Goal: Transaction & Acquisition: Subscribe to service/newsletter

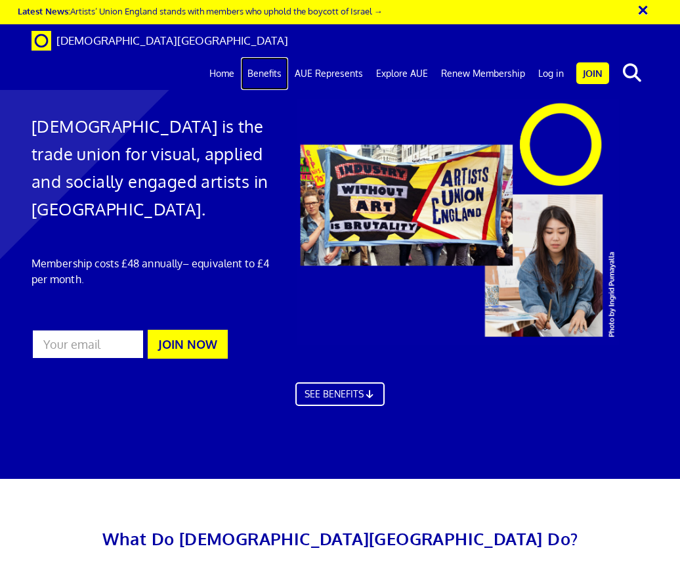
click at [271, 57] on link "Benefits" at bounding box center [264, 73] width 47 height 33
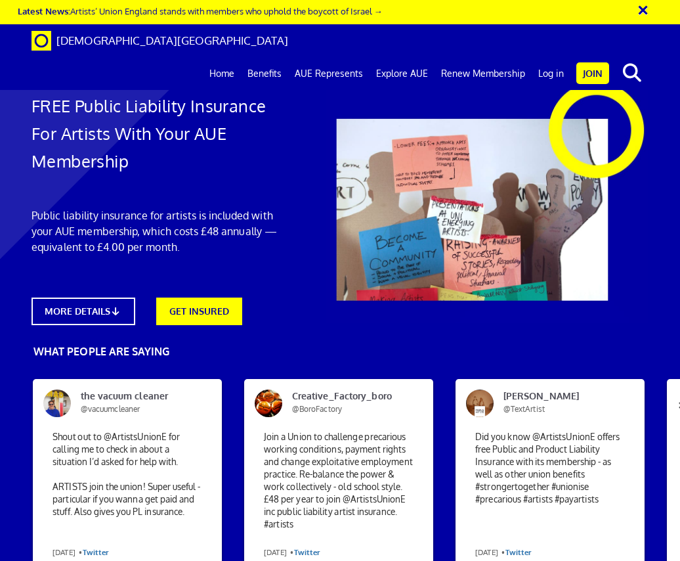
scroll to position [0, 5]
drag, startPoint x: 0, startPoint y: 0, endPoint x: 498, endPoint y: 167, distance: 525.5
click at [498, 167] on div at bounding box center [473, 201] width 372 height 244
click at [91, 307] on link "MORE DETAILS" at bounding box center [83, 311] width 114 height 30
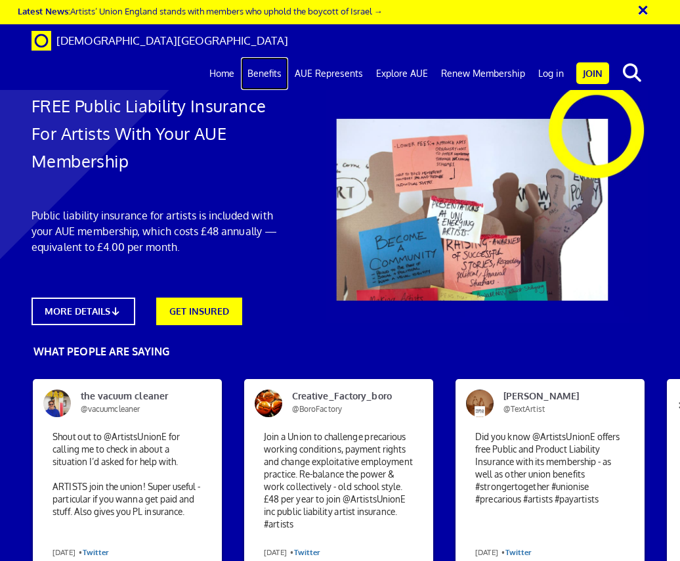
click at [274, 57] on link "Benefits" at bounding box center [264, 73] width 47 height 33
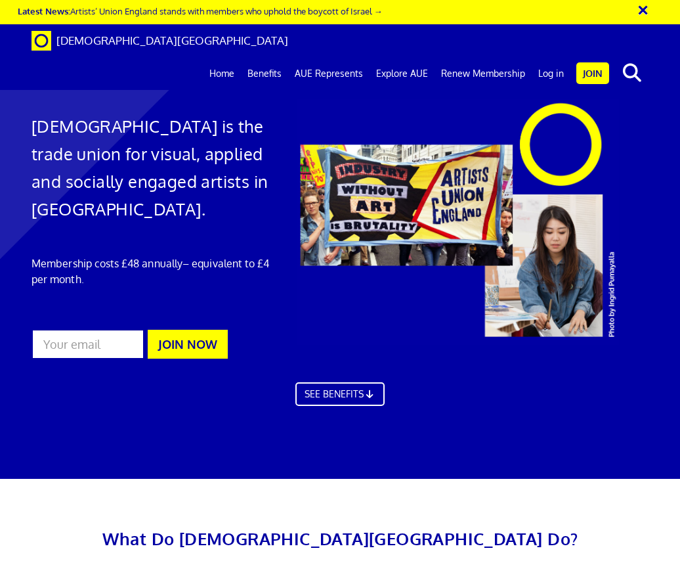
scroll to position [714, 0]
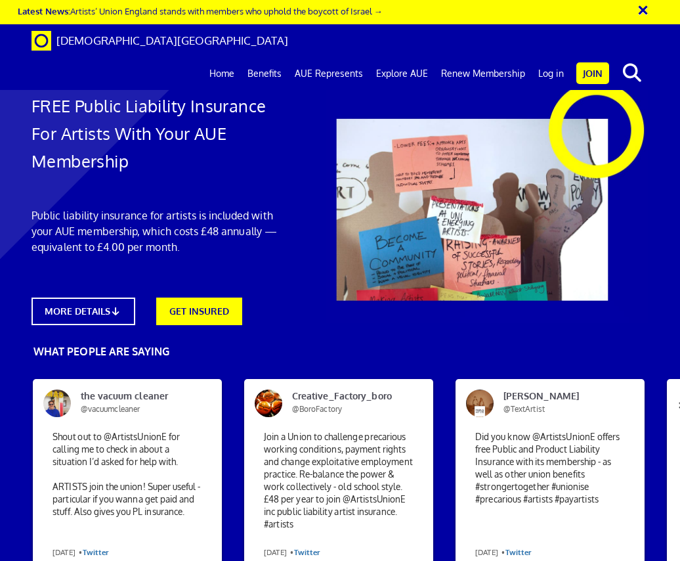
scroll to position [0, 5]
click at [217, 308] on link "GET INSURED" at bounding box center [199, 310] width 95 height 30
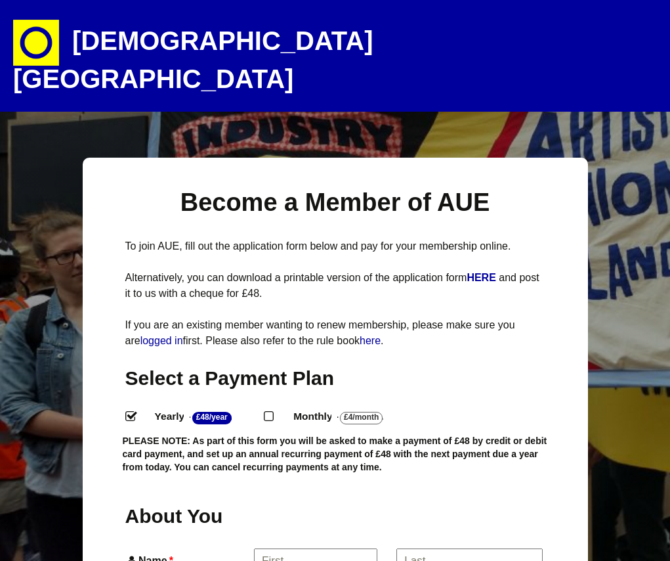
select select
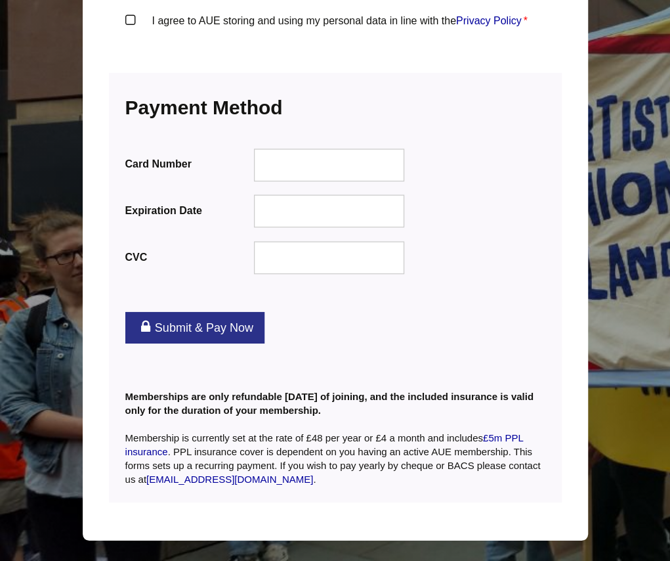
scroll to position [1638, 0]
